Goal: Information Seeking & Learning: Learn about a topic

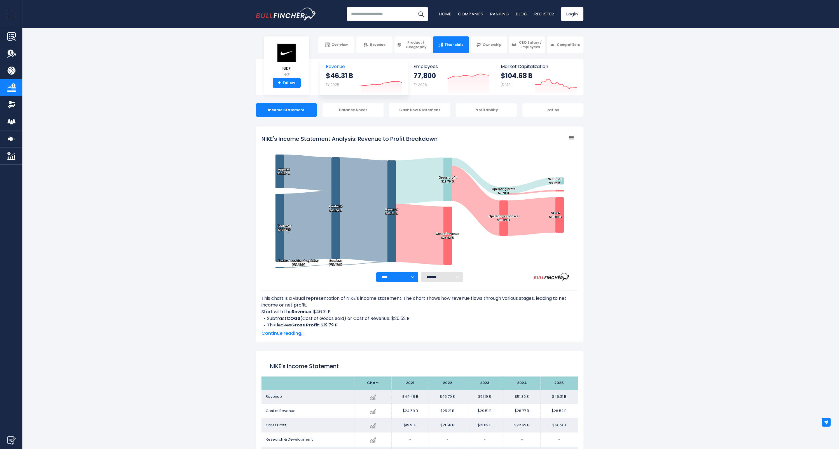
click at [391, 83] on icon at bounding box center [381, 83] width 41 height 4
click at [340, 66] on span "Revenue" at bounding box center [364, 66] width 76 height 5
click at [538, 71] on icon "Created with Highcharts 12.1.2" at bounding box center [556, 82] width 42 height 24
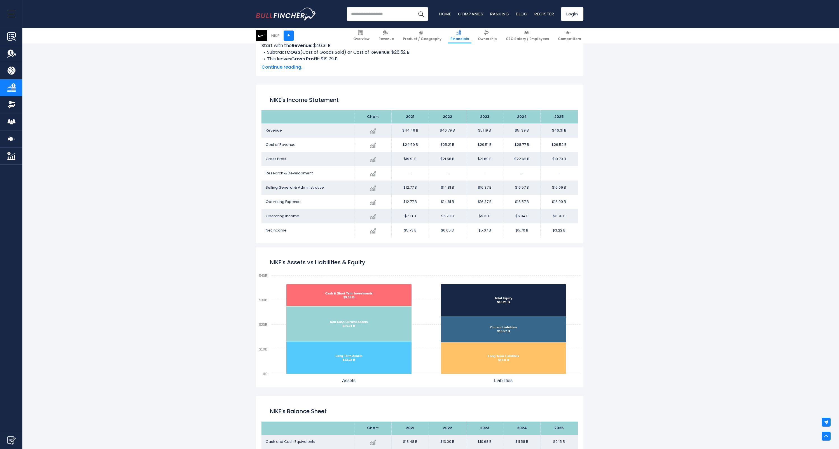
scroll to position [268, 0]
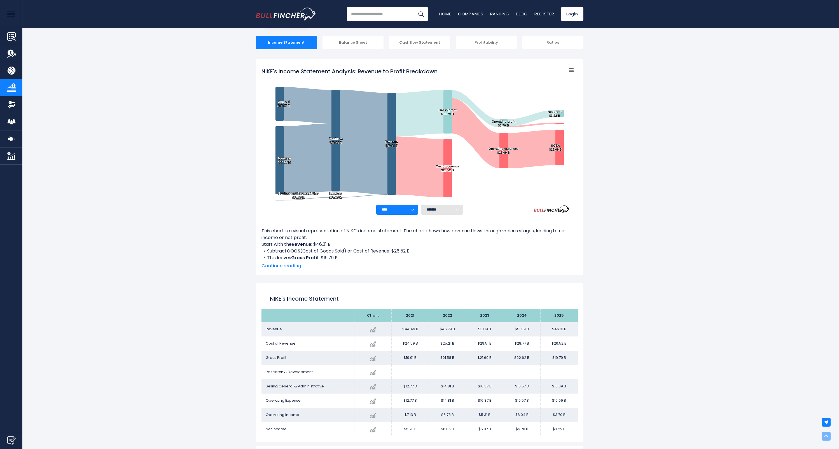
scroll to position [0, 0]
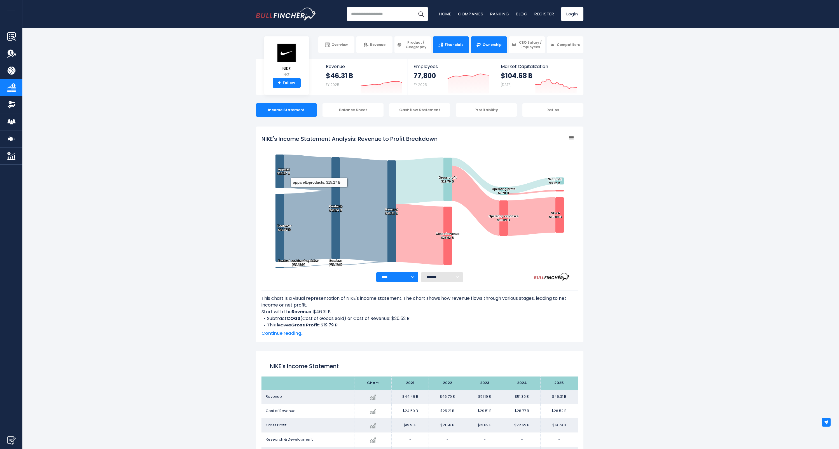
click at [491, 47] on span "Ownership" at bounding box center [492, 45] width 19 height 4
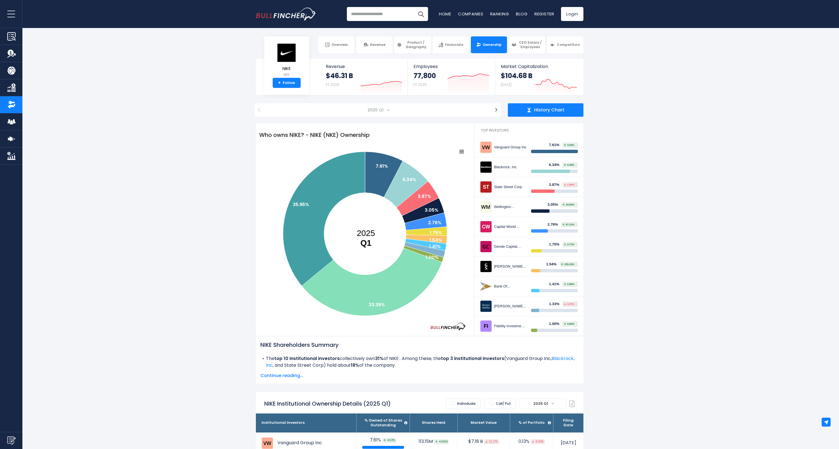
click at [375, 13] on input "search" at bounding box center [387, 14] width 81 height 14
type input "*****"
click at [414, 7] on button "Search" at bounding box center [421, 14] width 14 height 14
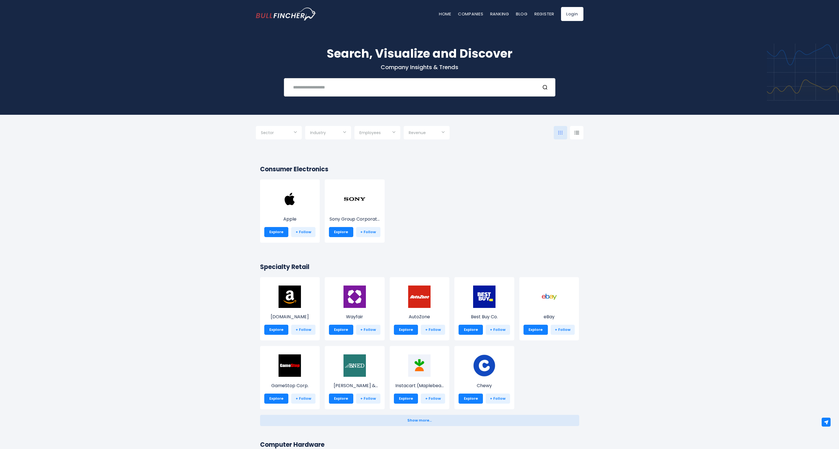
click at [363, 88] on input "text" at bounding box center [413, 87] width 246 height 10
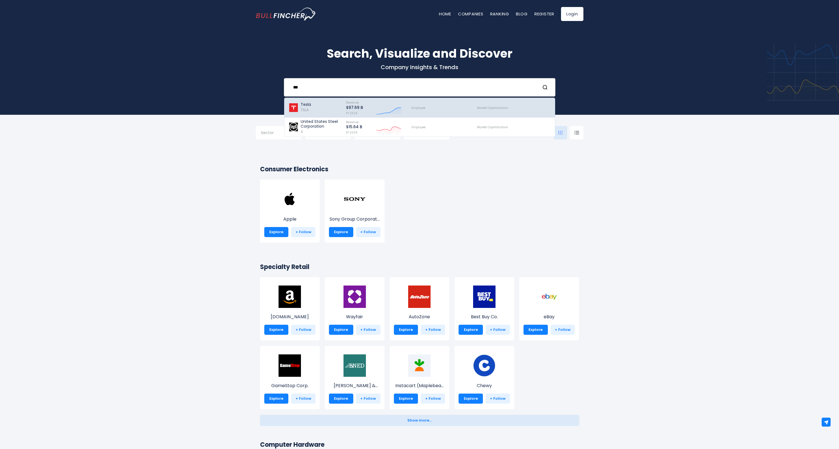
type input "***"
click at [308, 106] on p "Tesla" at bounding box center [306, 104] width 10 height 5
click at [305, 106] on p "Tesla" at bounding box center [306, 104] width 10 height 5
click at [291, 106] on img at bounding box center [294, 107] width 10 height 9
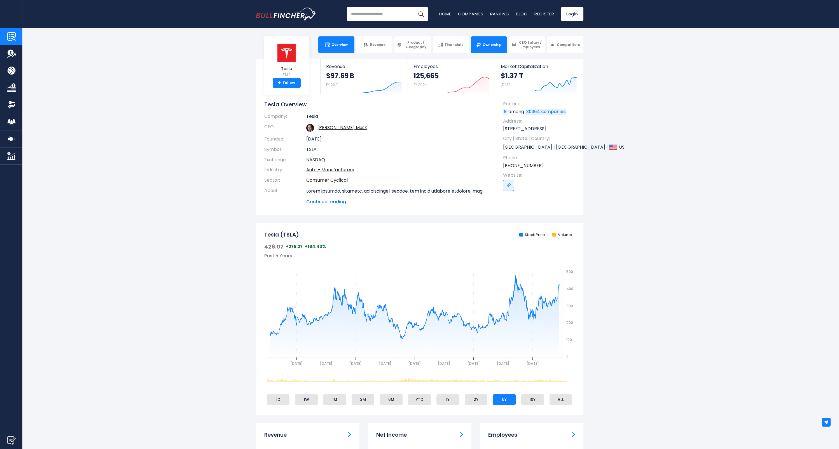
click at [495, 46] on span "Ownership" at bounding box center [492, 45] width 19 height 4
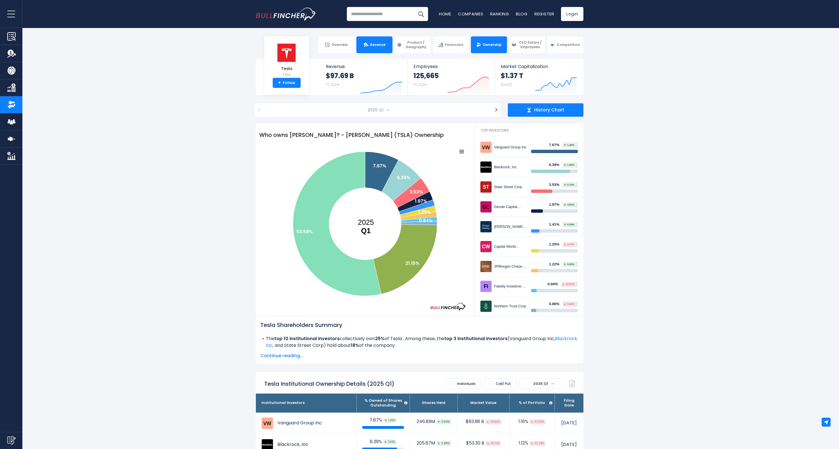
click at [371, 40] on link "Revenue" at bounding box center [374, 44] width 36 height 17
click at [375, 48] on link "Revenue" at bounding box center [374, 44] width 36 height 17
click at [376, 85] on icon "Created with Highcharts 12.1.2" at bounding box center [381, 82] width 42 height 24
click at [339, 67] on span "Revenue" at bounding box center [364, 66] width 76 height 5
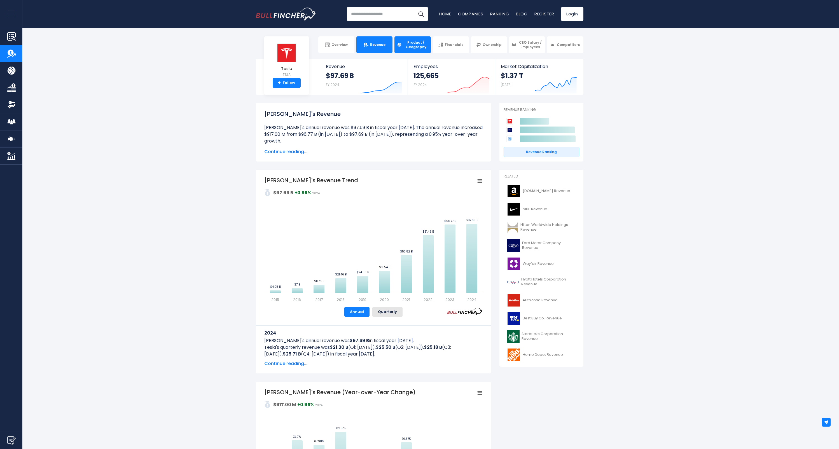
click at [415, 46] on span "Product / Geography" at bounding box center [416, 44] width 25 height 9
click at [452, 46] on span "Financials" at bounding box center [454, 45] width 18 height 4
click at [397, 43] on img at bounding box center [399, 45] width 5 height 5
